Goal: Check status: Check status

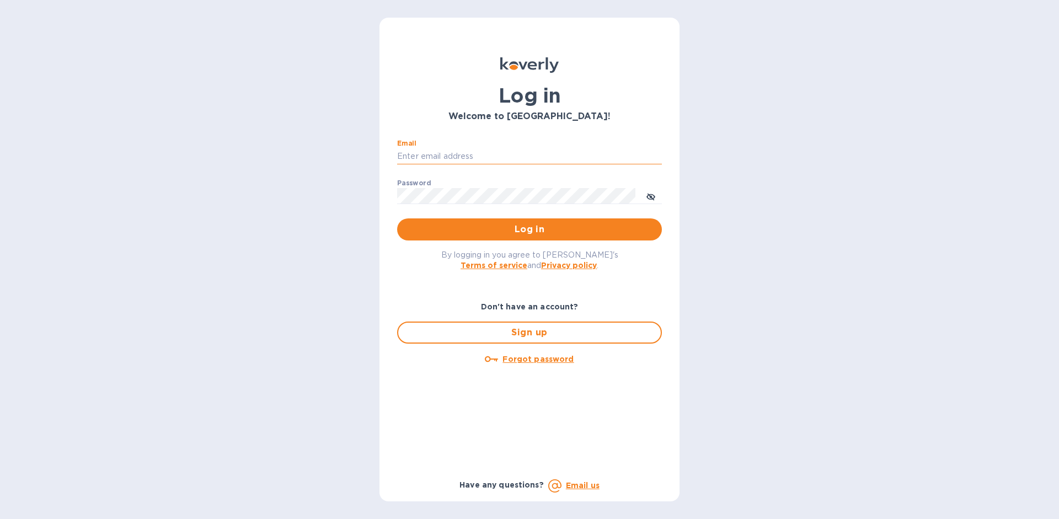
click at [554, 161] on input "Email" at bounding box center [529, 156] width 265 height 17
type input "w"
click at [574, 173] on p "​" at bounding box center [529, 172] width 265 height 13
click at [546, 161] on input "Email" at bounding box center [529, 156] width 265 height 17
type input "z"
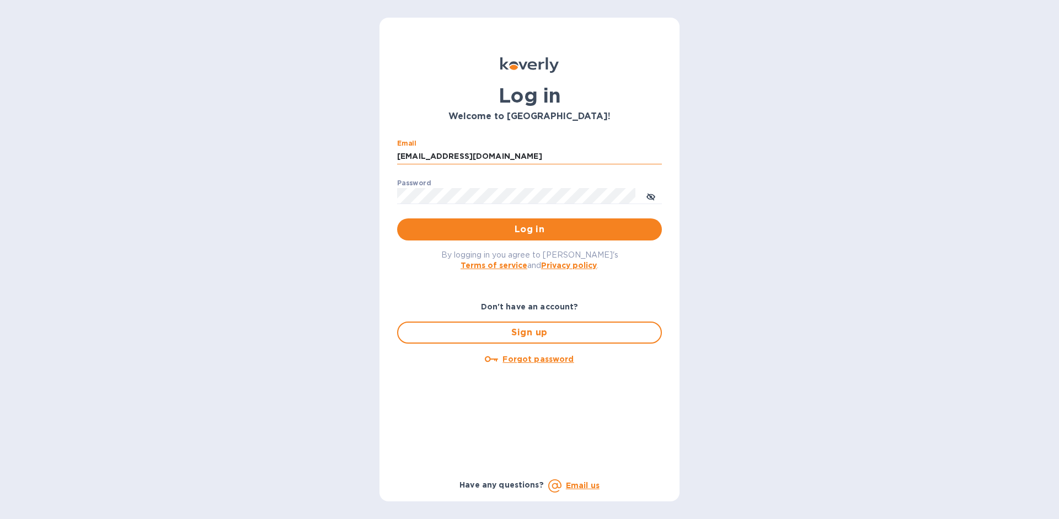
type input "[EMAIL_ADDRESS][DOMAIN_NAME]"
click at [397, 219] on button "Log in" at bounding box center [529, 230] width 265 height 22
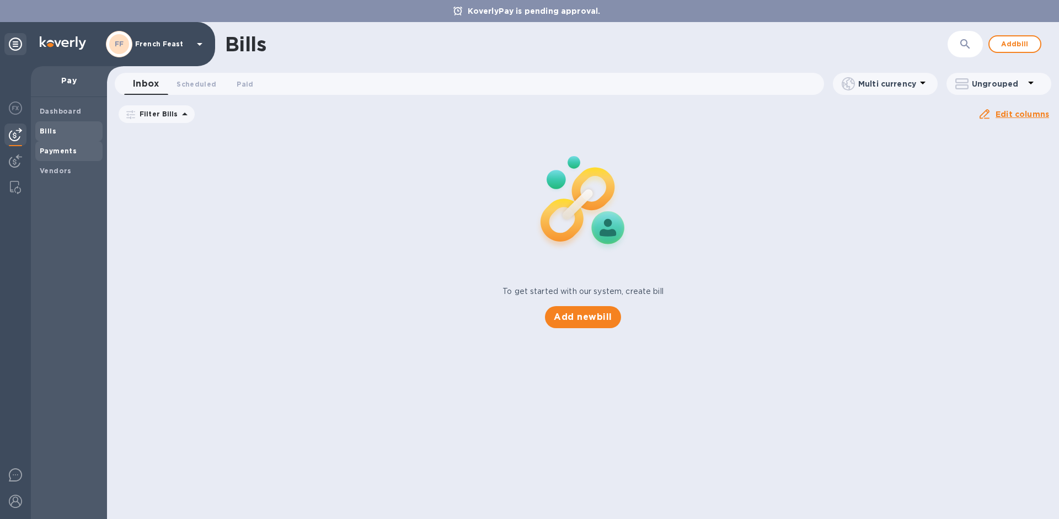
click at [67, 150] on b "Payments" at bounding box center [58, 151] width 37 height 8
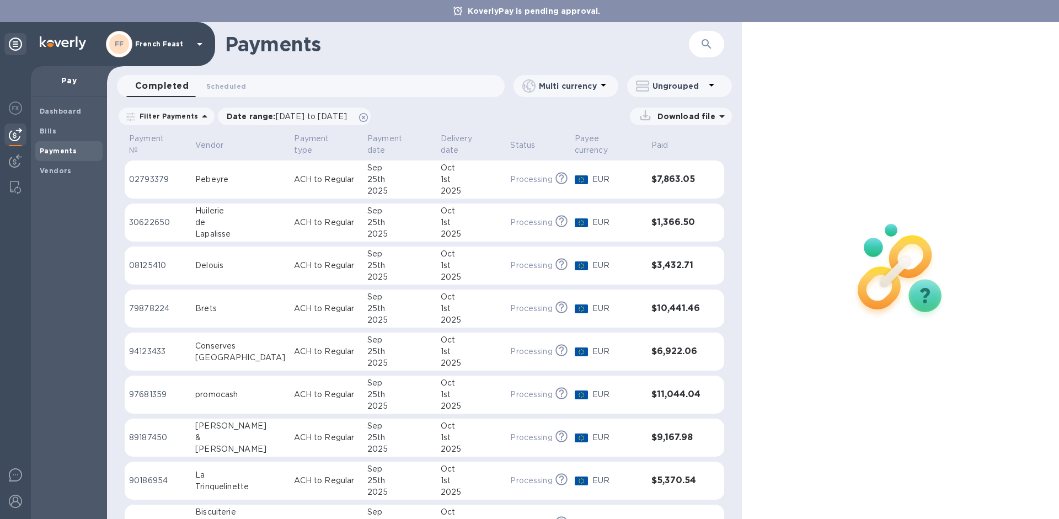
click at [63, 153] on b "Payments" at bounding box center [58, 151] width 37 height 8
click at [367, 175] on div "25th" at bounding box center [399, 180] width 65 height 12
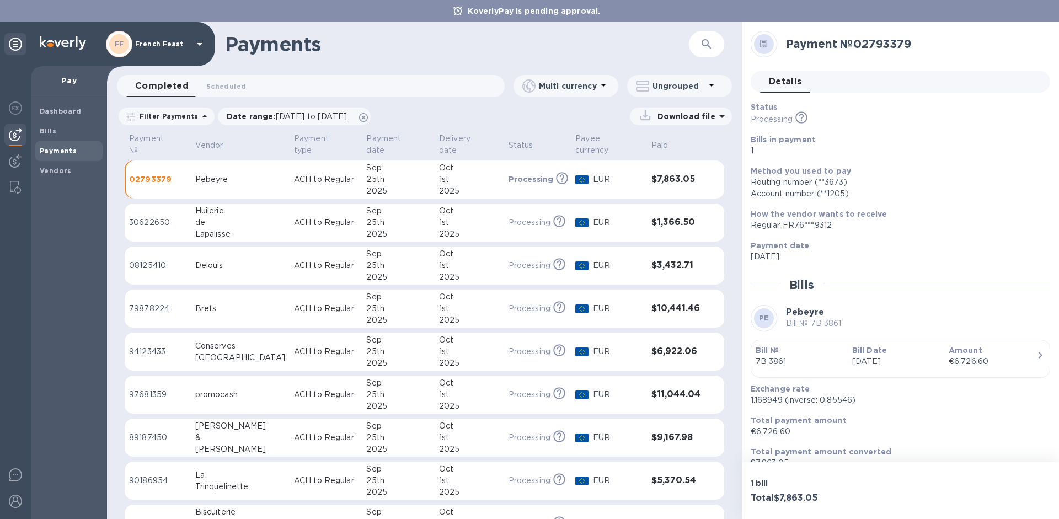
click at [310, 217] on p "ACH to Regular" at bounding box center [326, 223] width 64 height 12
click at [291, 263] on td "ACH to Regular" at bounding box center [326, 266] width 73 height 39
click at [191, 301] on td "79878224" at bounding box center [158, 309] width 66 height 39
click at [194, 344] on td "Conserves [GEOGRAPHIC_DATA]" at bounding box center [240, 352] width 99 height 39
click at [198, 388] on td "promocash" at bounding box center [240, 395] width 99 height 39
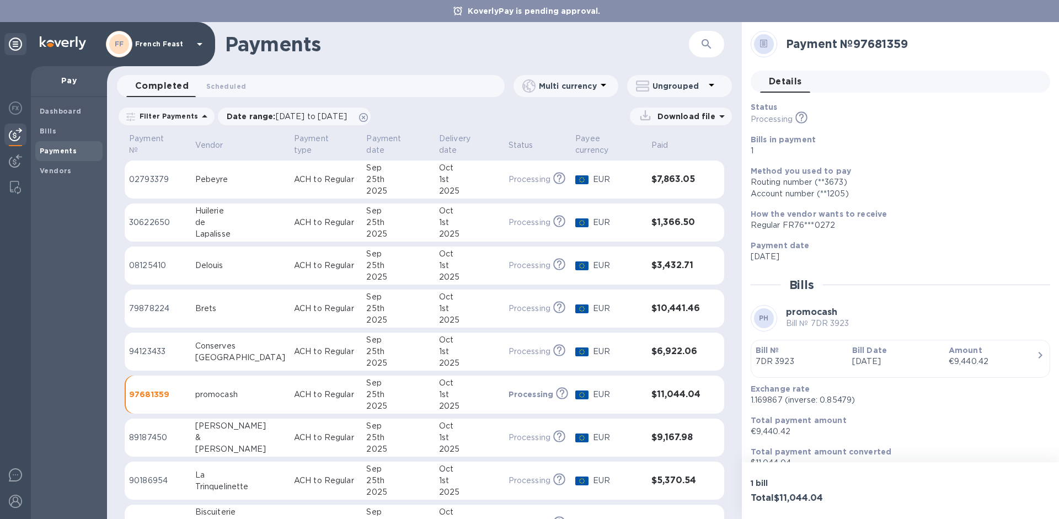
click at [212, 444] on div "[PERSON_NAME]" at bounding box center [240, 450] width 90 height 12
click at [215, 470] on div "La" at bounding box center [240, 476] width 90 height 12
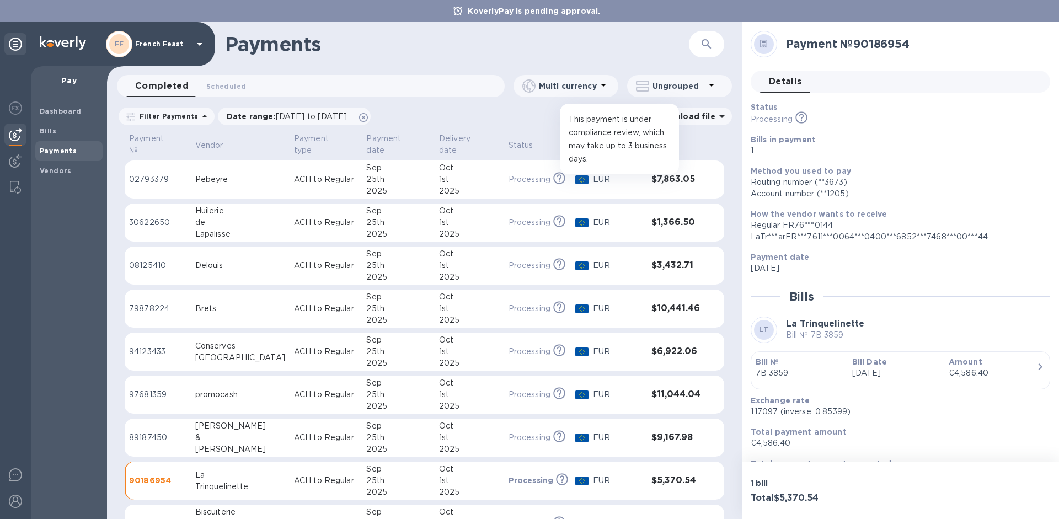
click at [553, 172] on icon at bounding box center [559, 178] width 12 height 12
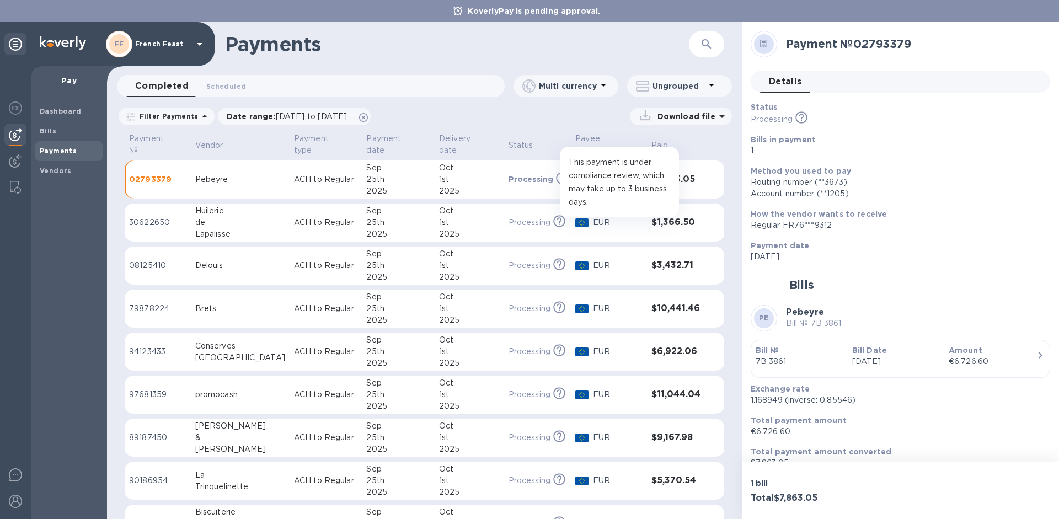
click at [553, 215] on icon at bounding box center [559, 221] width 12 height 12
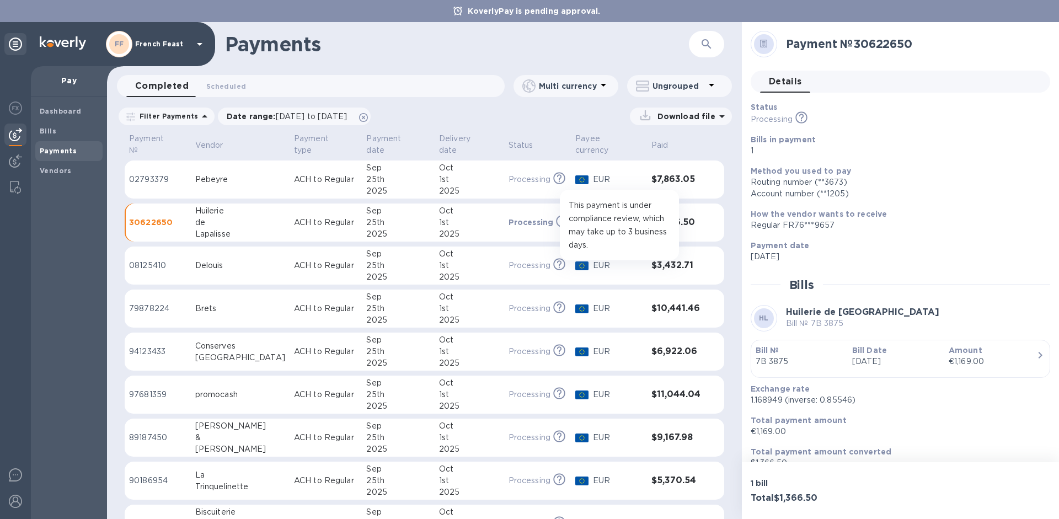
click at [557, 260] on icon at bounding box center [559, 263] width 4 height 6
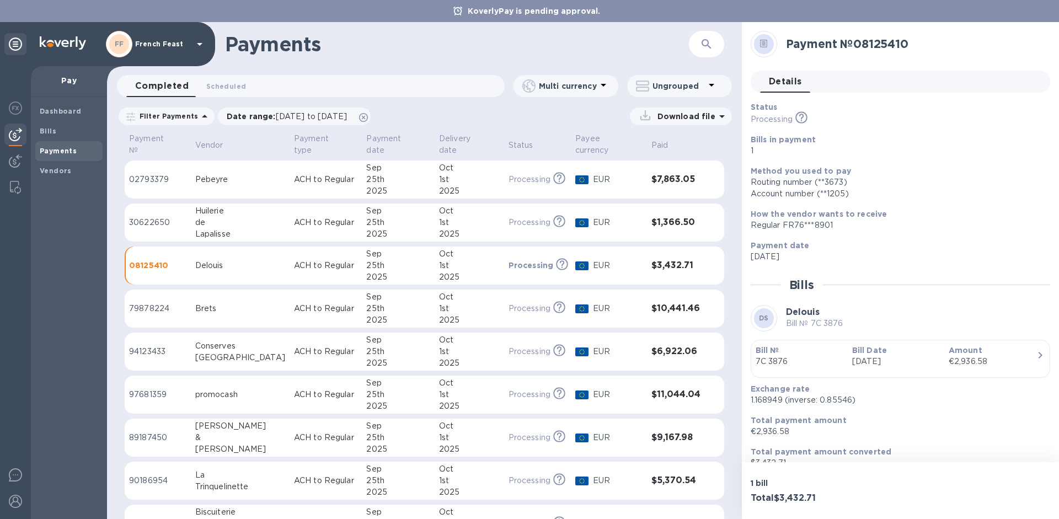
click at [780, 81] on span "Details 0" at bounding box center [785, 81] width 33 height 15
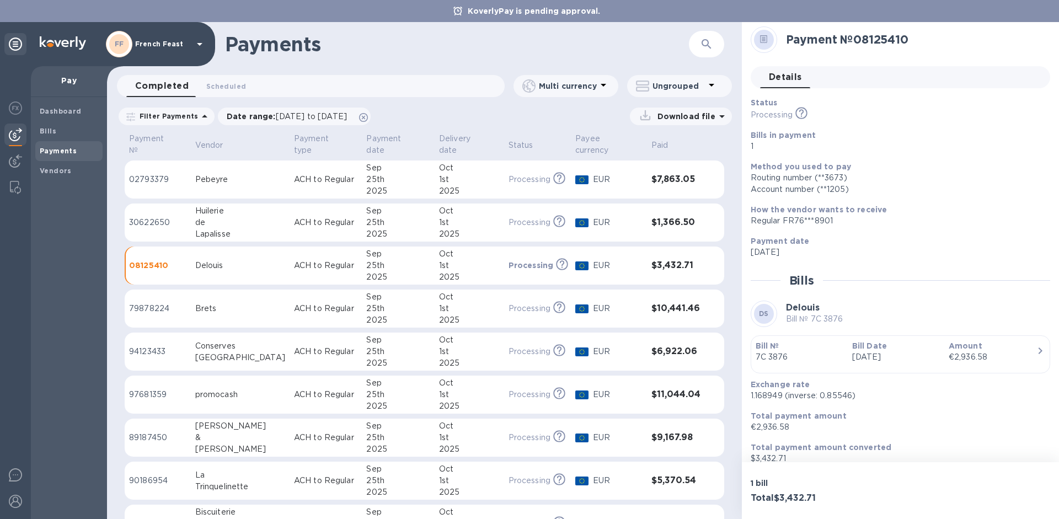
scroll to position [15, 0]
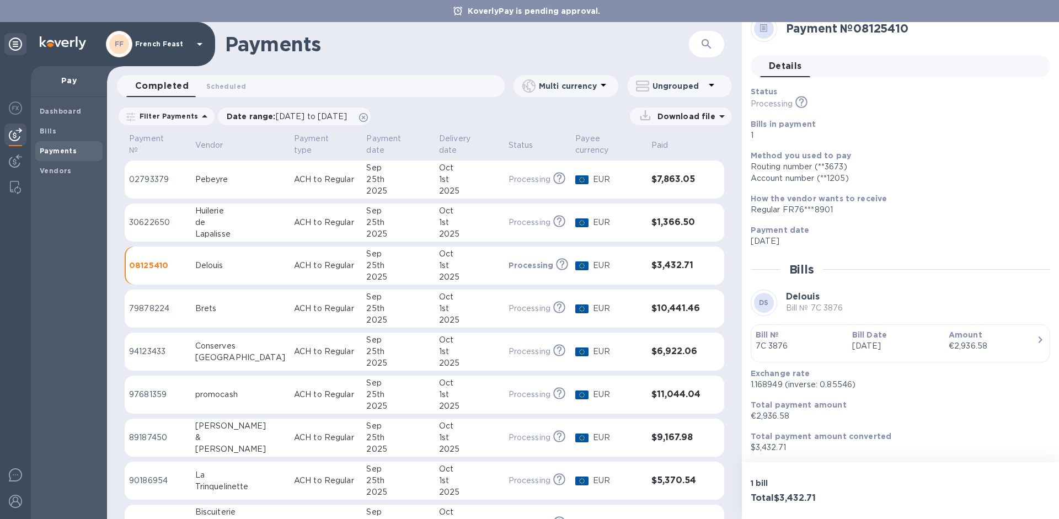
click at [315, 174] on p "ACH to Regular" at bounding box center [326, 180] width 64 height 12
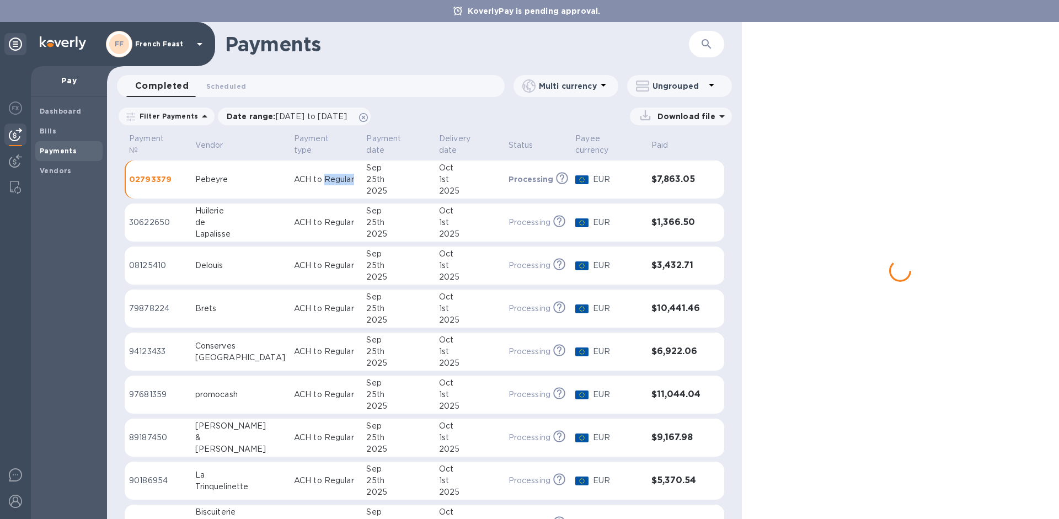
click at [315, 174] on p "ACH to Regular" at bounding box center [326, 180] width 64 height 12
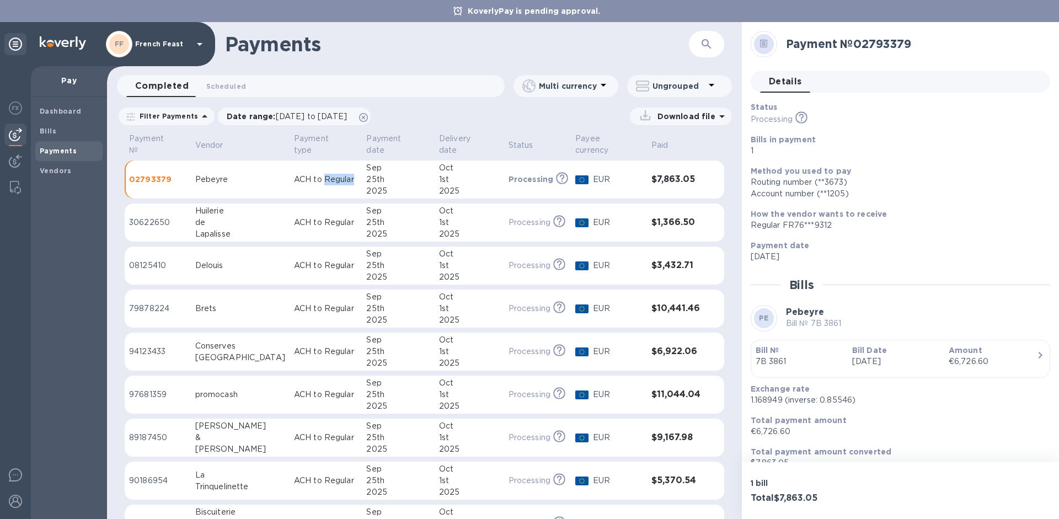
scroll to position [15, 0]
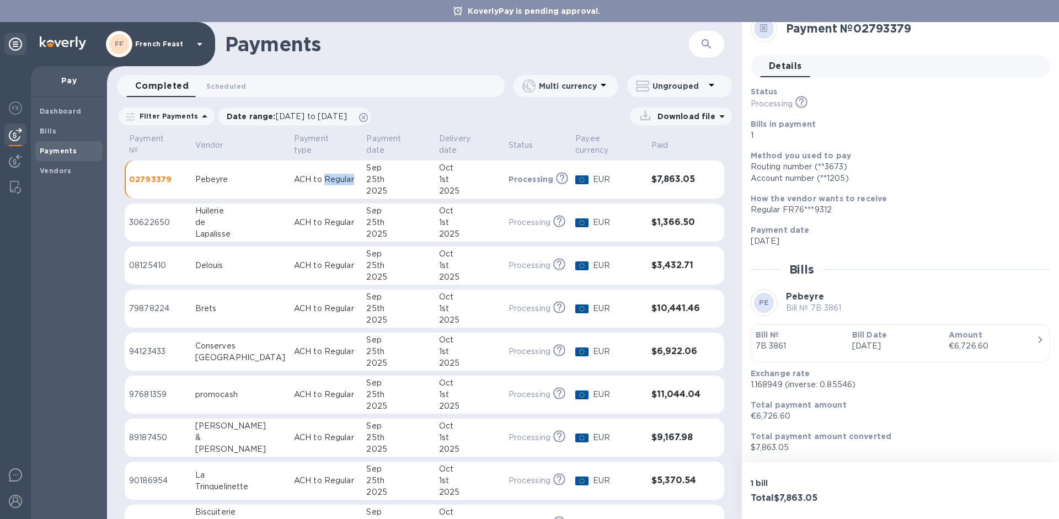
click at [804, 336] on p "Bill №" at bounding box center [800, 334] width 88 height 11
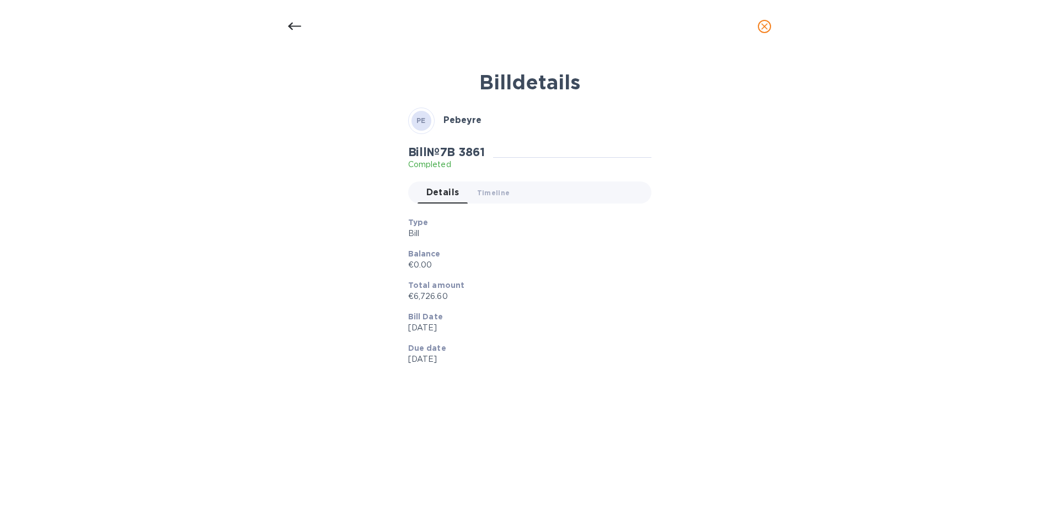
click at [804, 336] on div "Bill details PE Pebeyre Bill № 7B 3861 Completed Details 0 Timeline 0 Type Bill…" at bounding box center [529, 286] width 1059 height 466
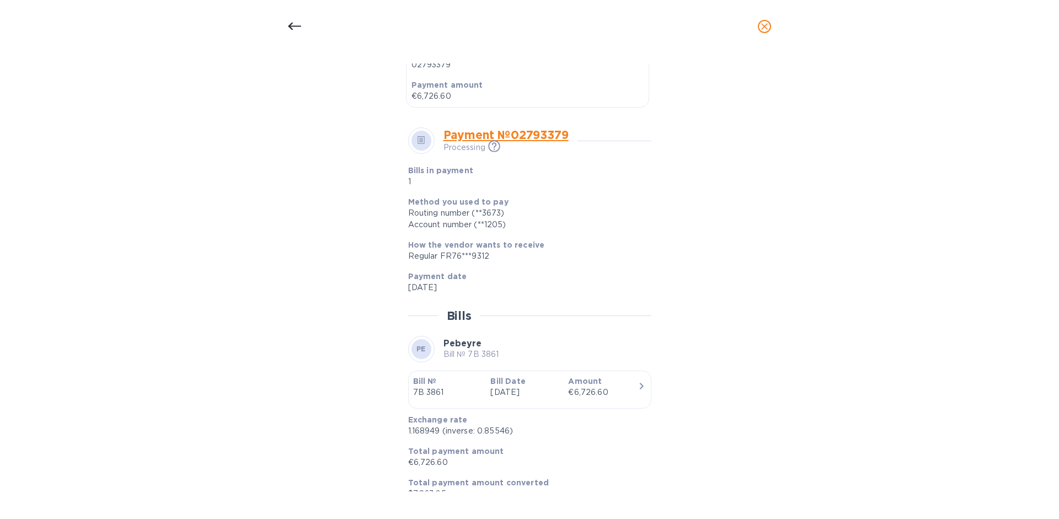
scroll to position [344, 0]
